Goal: Task Accomplishment & Management: Use online tool/utility

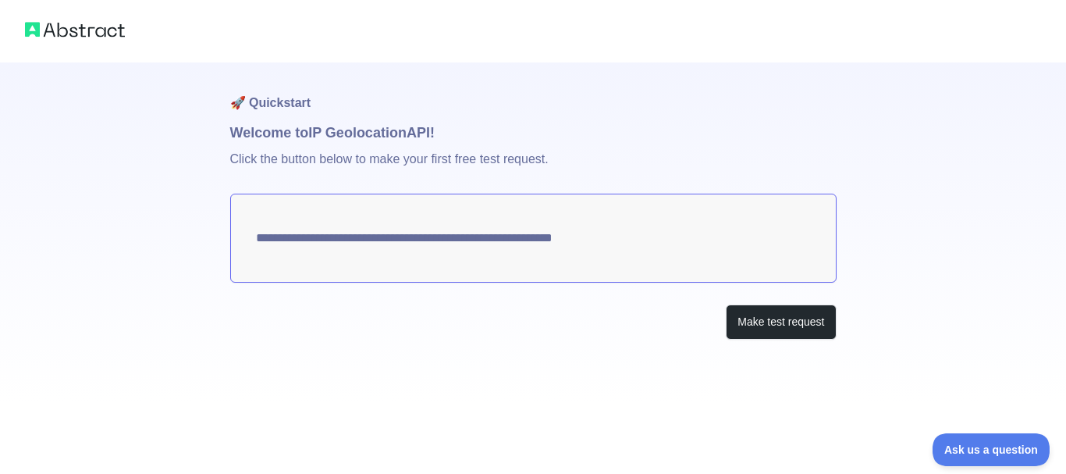
drag, startPoint x: 670, startPoint y: 241, endPoint x: 389, endPoint y: 250, distance: 281.0
click at [388, 250] on textarea "**********" at bounding box center [533, 237] width 606 height 89
click at [775, 329] on button "Make test request" at bounding box center [781, 321] width 110 height 35
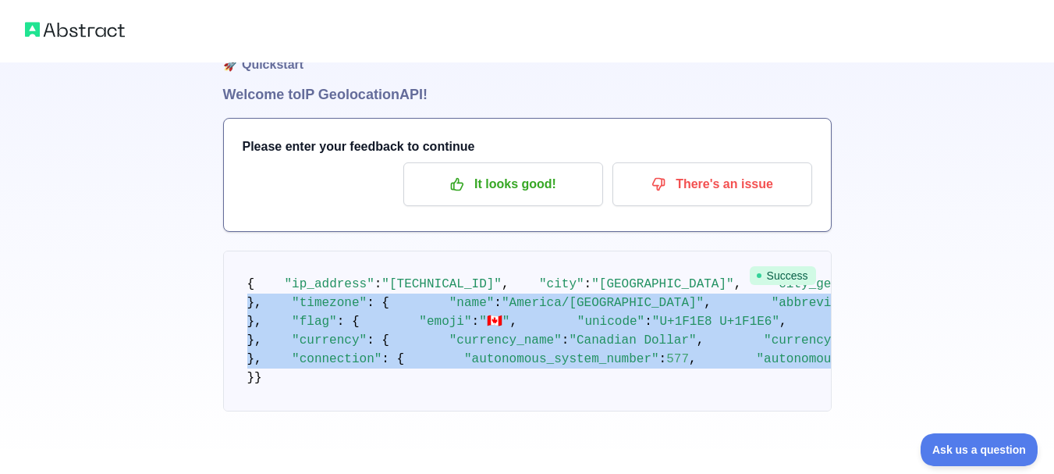
scroll to position [768, 0]
drag, startPoint x: 461, startPoint y: 247, endPoint x: 531, endPoint y: 339, distance: 115.9
click at [531, 339] on pre "{ "ip_address" : "[TECHNICAL_ID]" , "city" : "[GEOGRAPHIC_DATA]" , "city_geonam…" at bounding box center [527, 330] width 609 height 161
click at [545, 334] on pre "{ "ip_address" : "[TECHNICAL_ID]" , "city" : "[GEOGRAPHIC_DATA]" , "city_geonam…" at bounding box center [527, 330] width 609 height 161
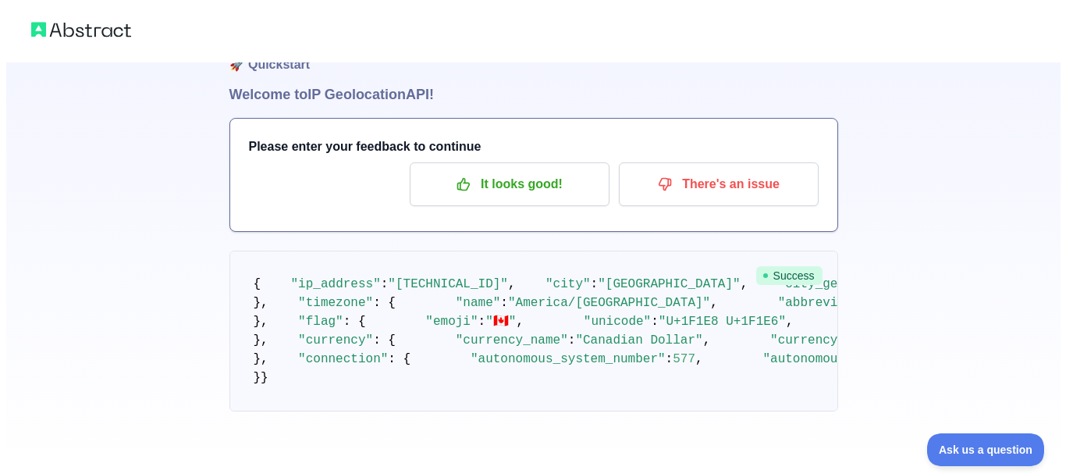
scroll to position [0, 0]
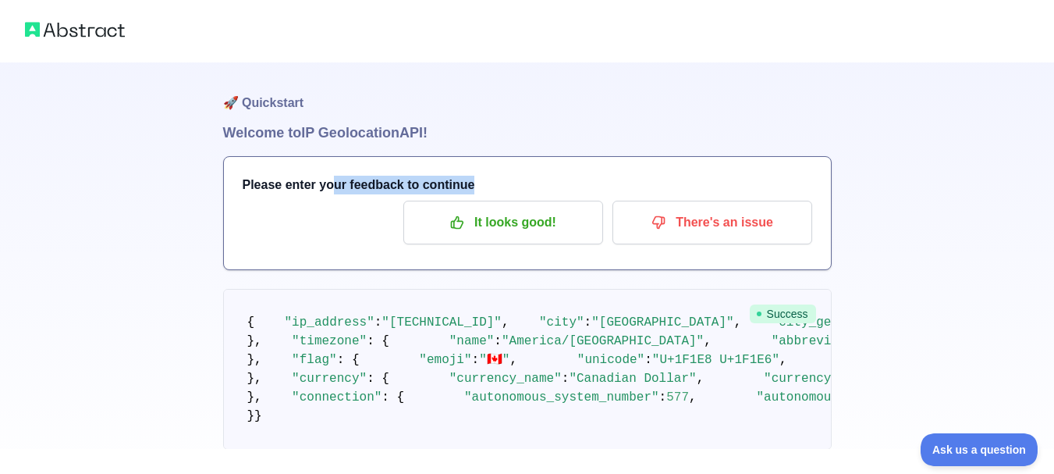
drag, startPoint x: 472, startPoint y: 187, endPoint x: 329, endPoint y: 183, distance: 142.9
click at [329, 183] on h3 "Please enter your feedback to continue" at bounding box center [528, 185] width 570 height 19
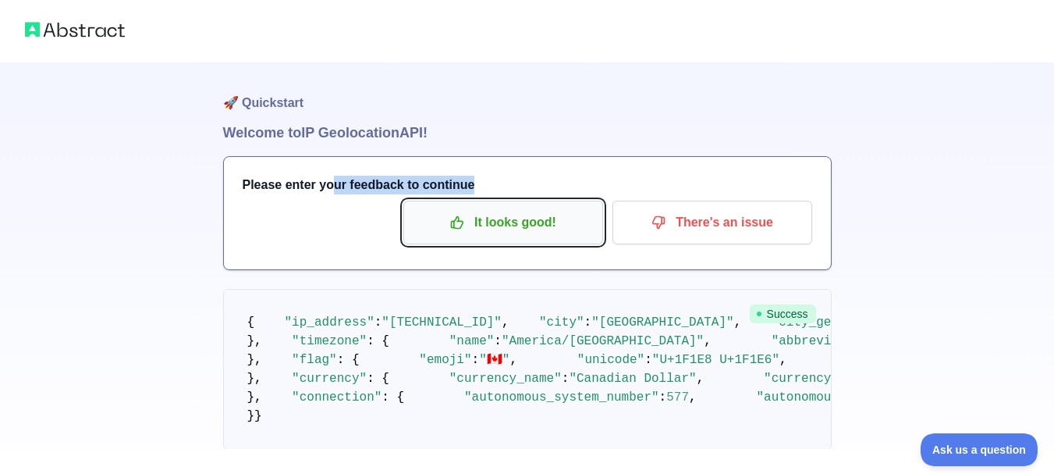
click at [482, 229] on p "It looks good!" at bounding box center [503, 222] width 176 height 27
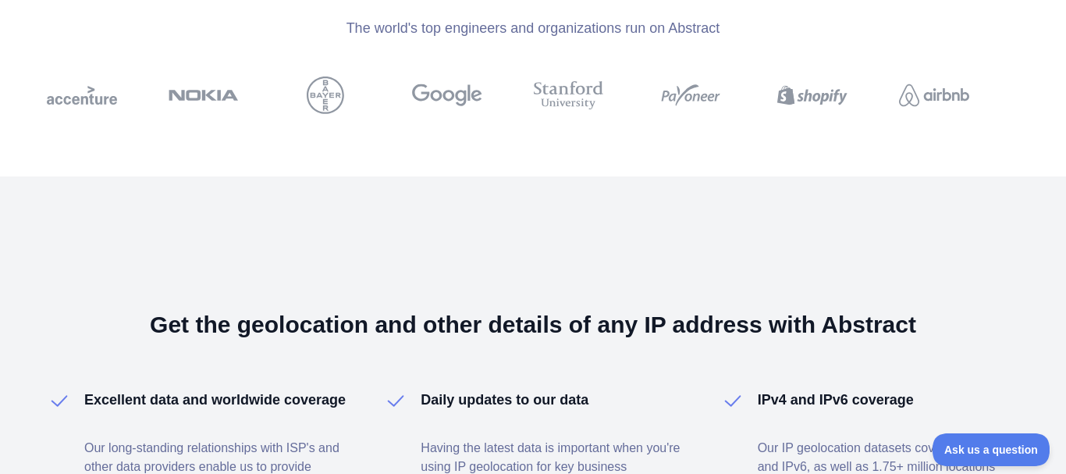
scroll to position [1014, 0]
